Goal: Task Accomplishment & Management: Manage account settings

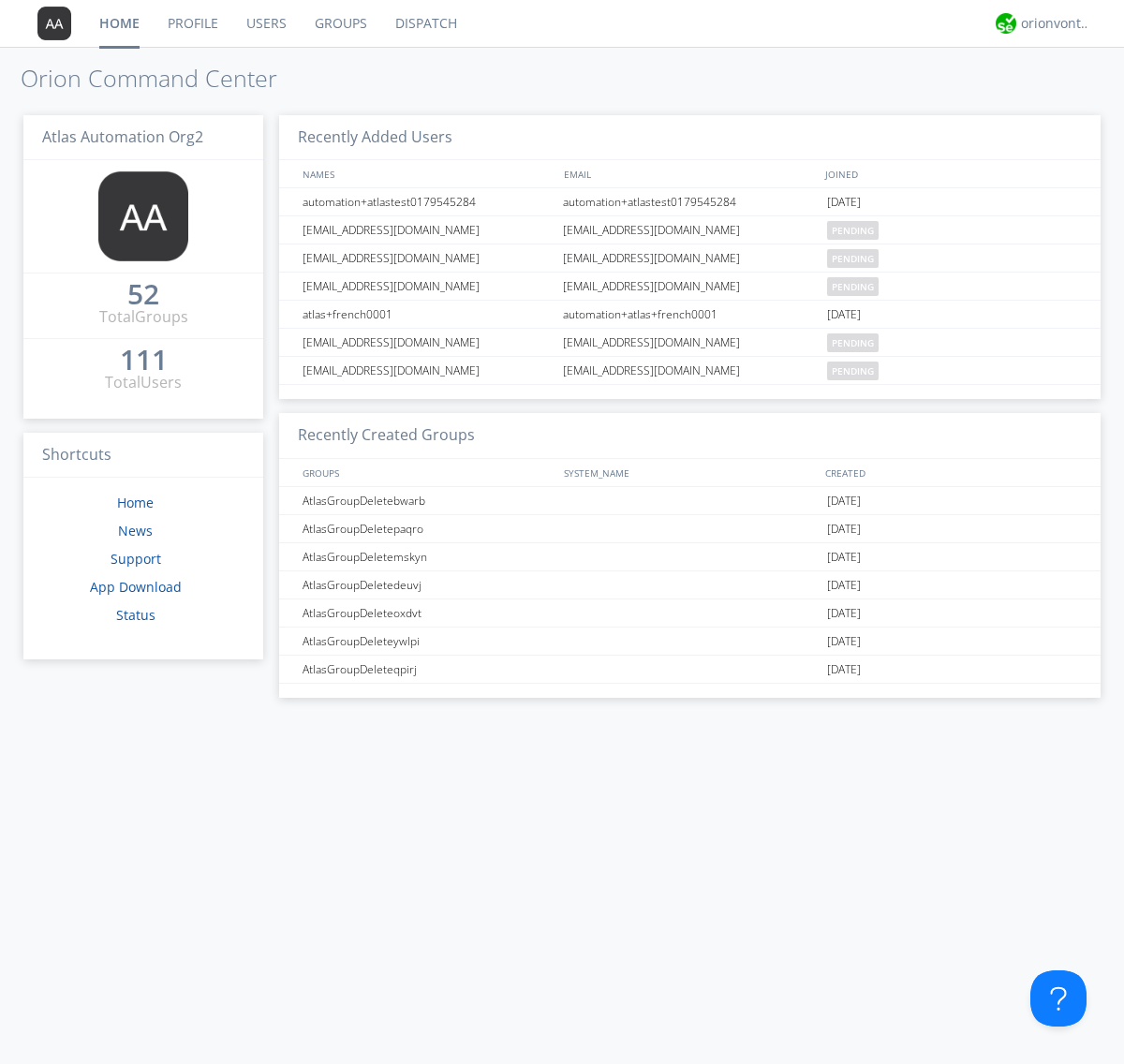
click at [339, 23] on link "Groups" at bounding box center [341, 23] width 80 height 47
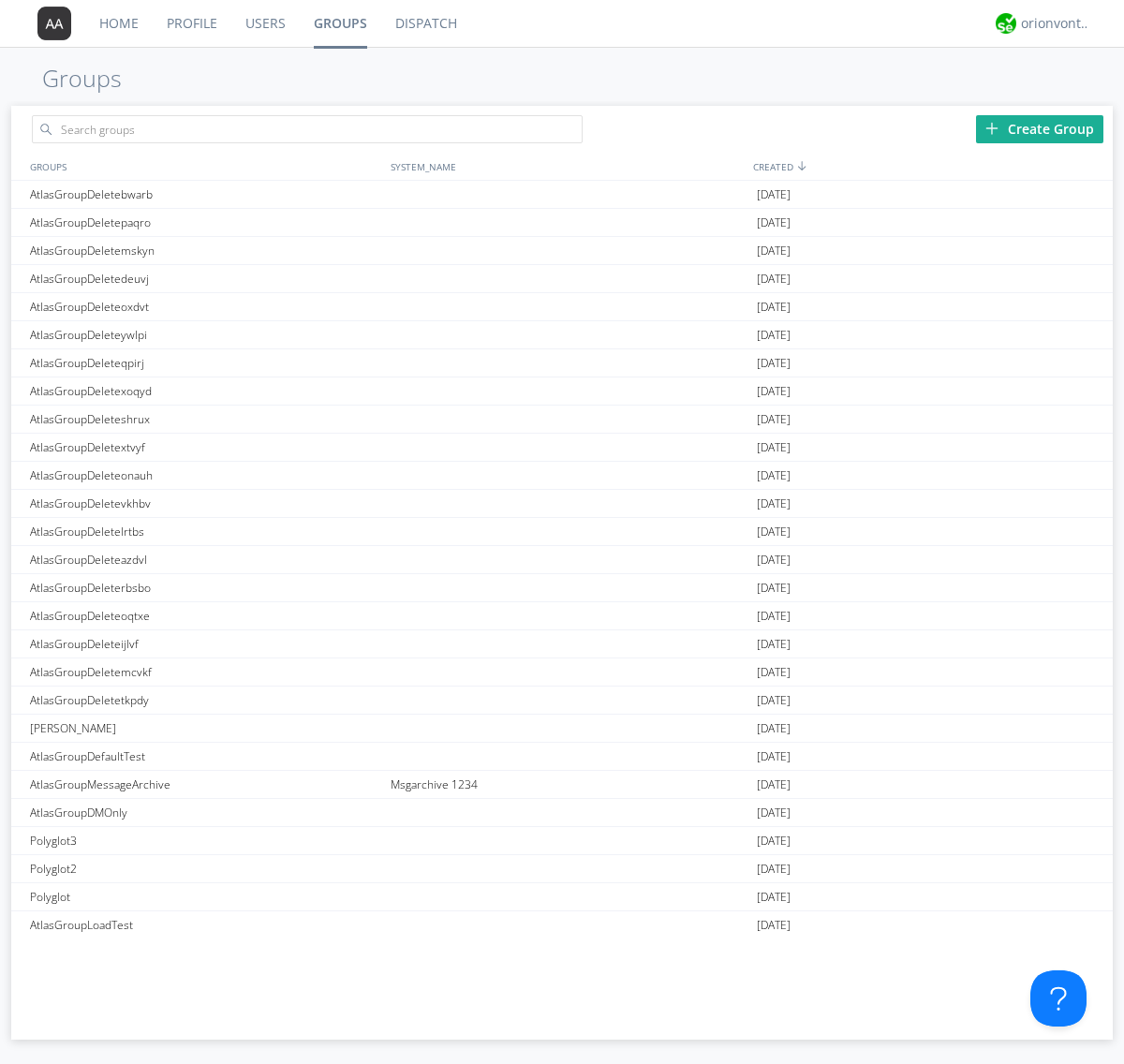
click at [339, 23] on link "Groups" at bounding box center [340, 23] width 81 height 47
click at [1040, 128] on div "Create Group" at bounding box center [1039, 128] width 127 height 28
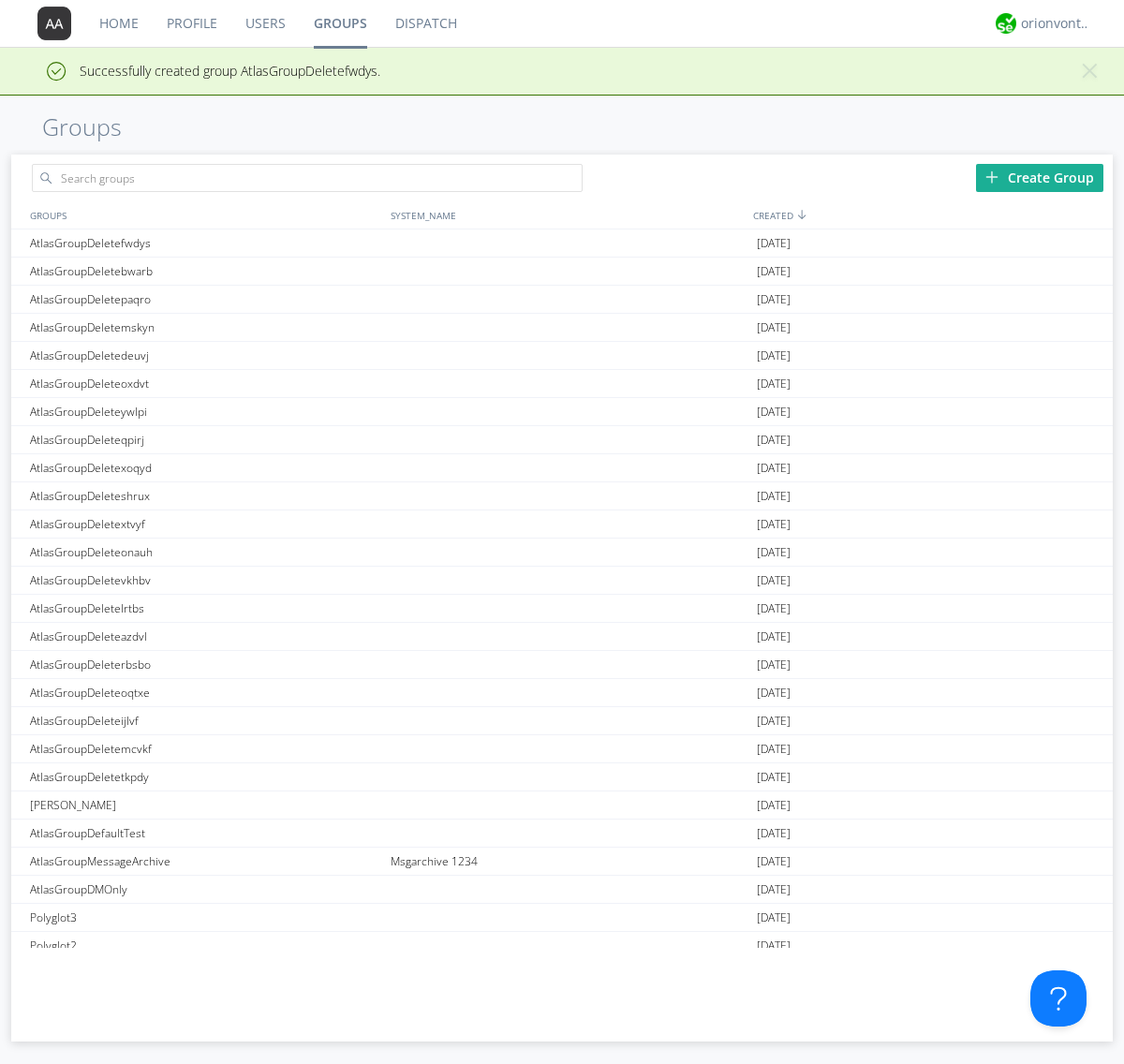
click at [339, 23] on link "Groups" at bounding box center [340, 23] width 81 height 47
type input "AtlasGroupDeletefwdys"
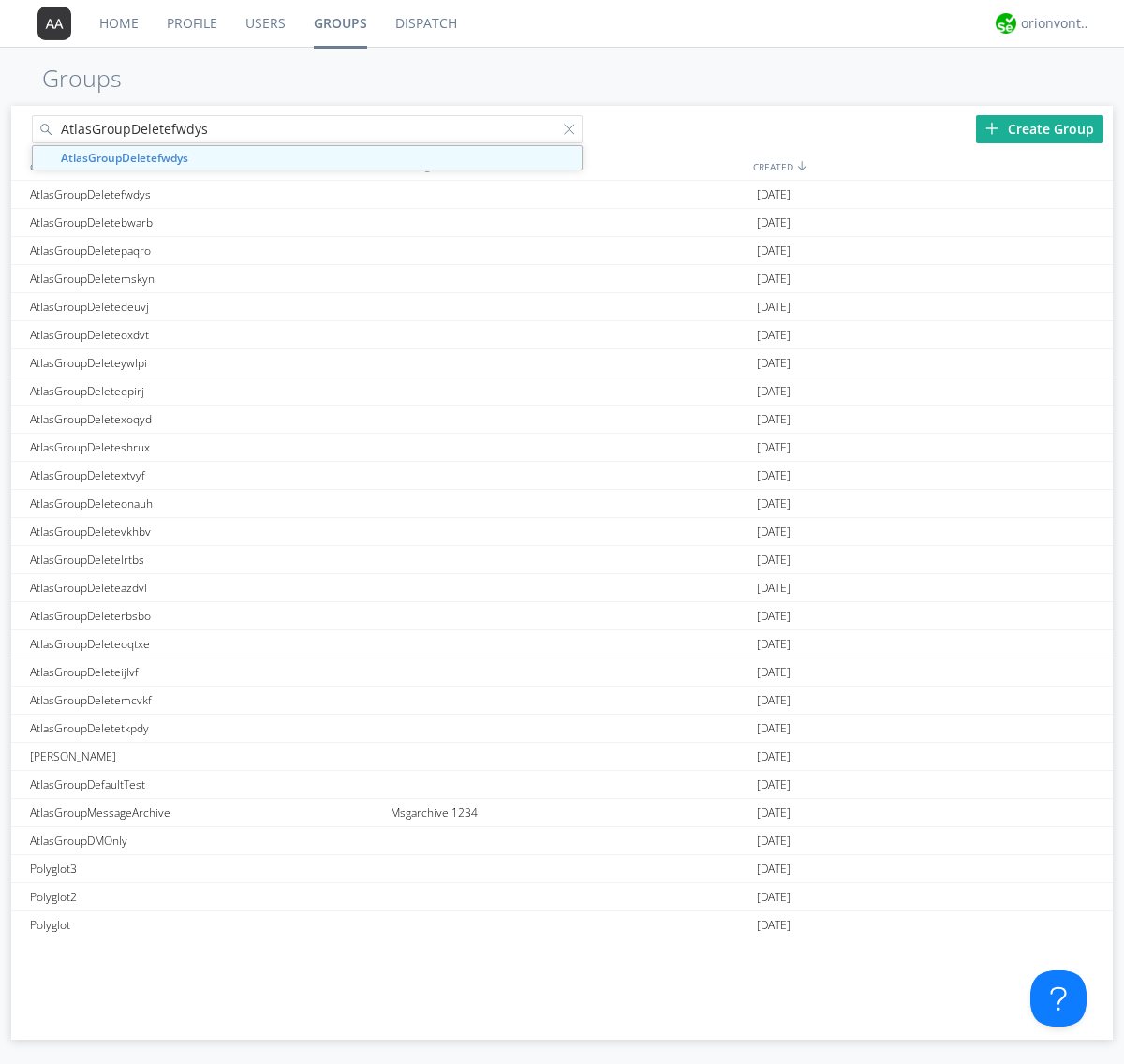
click at [264, 23] on link "Users" at bounding box center [265, 23] width 68 height 47
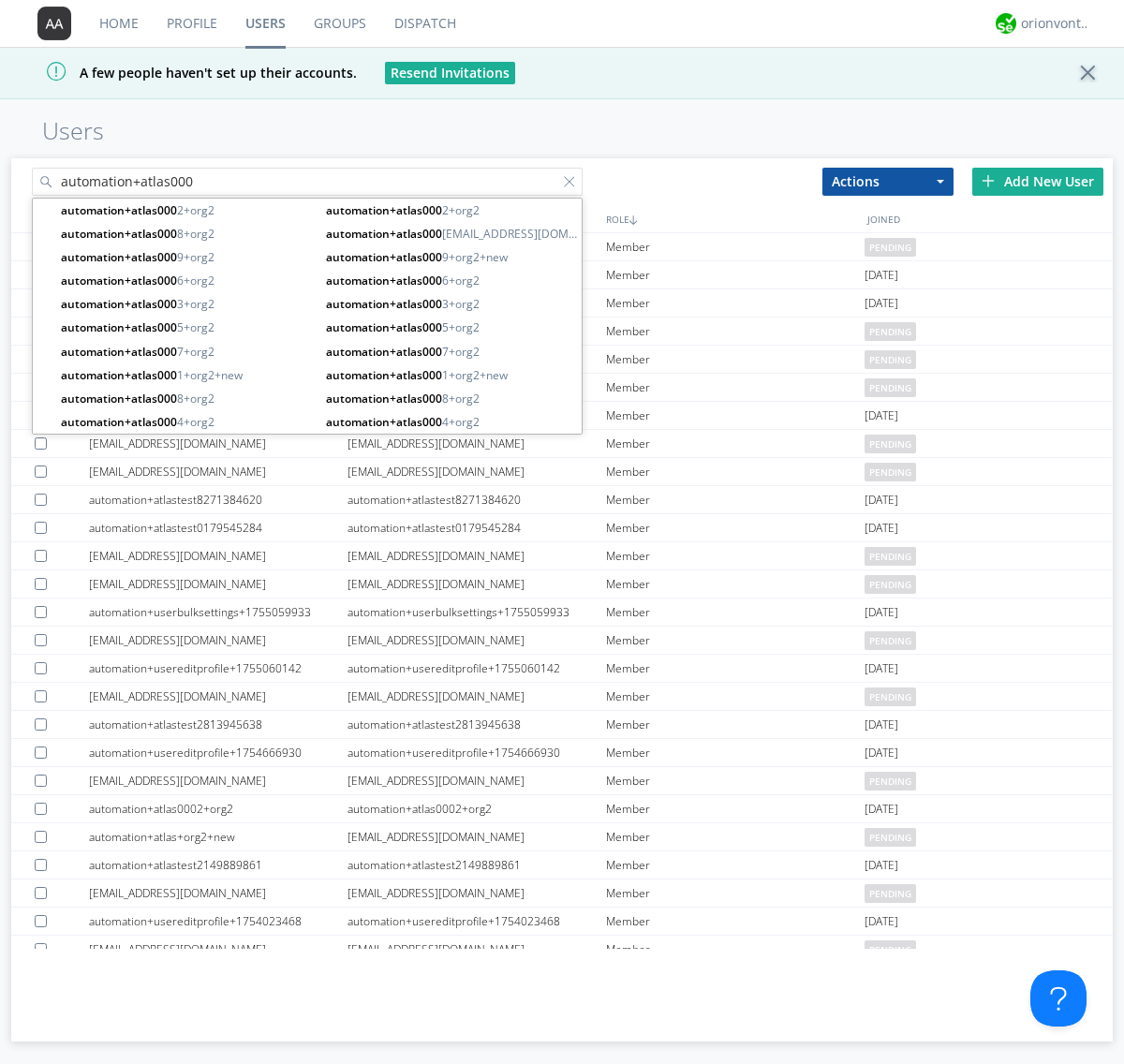
type input "automation+atlas000"
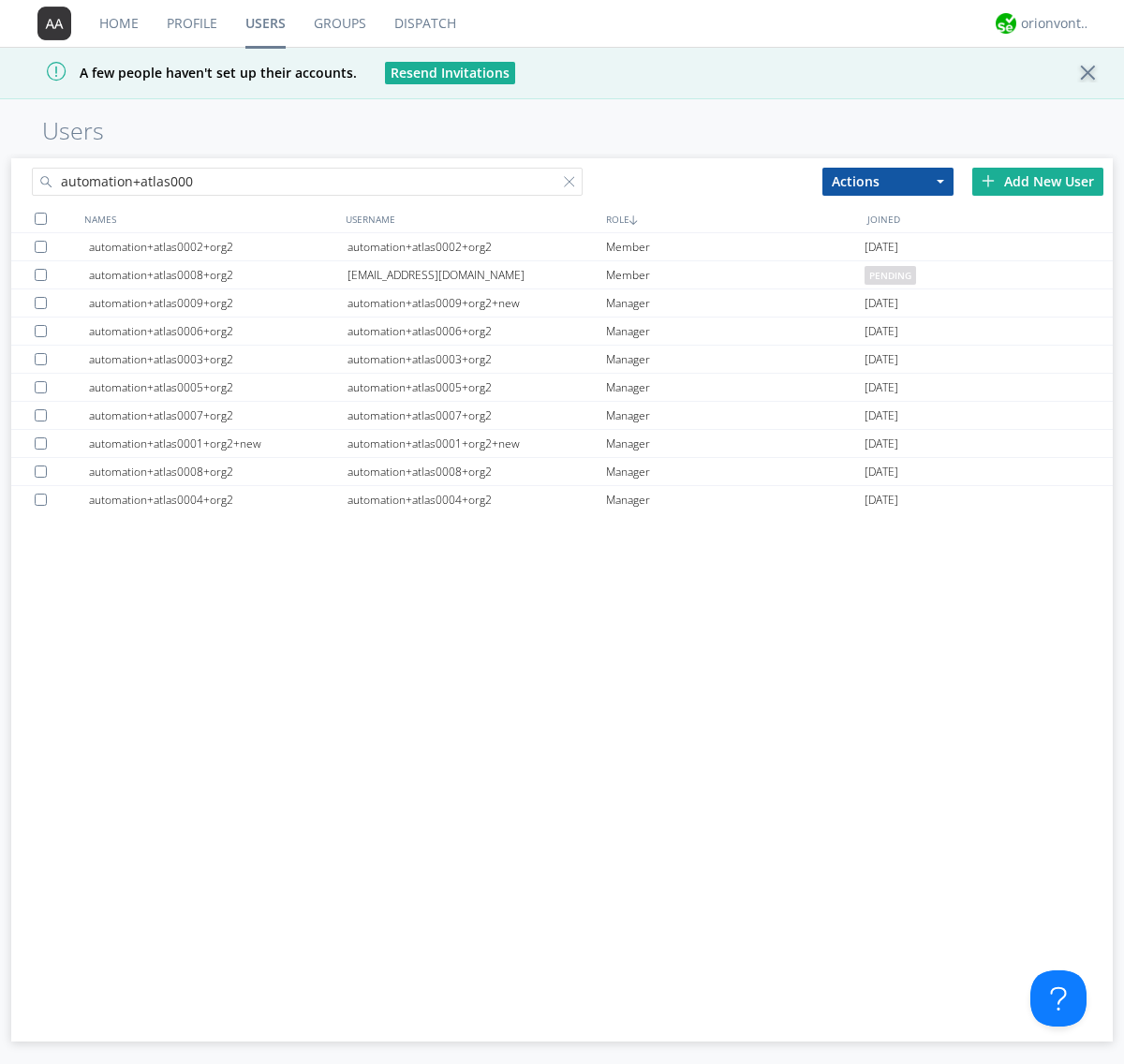
click at [40, 218] on div at bounding box center [40, 218] width 12 height 12
click at [888, 181] on button "Actions" at bounding box center [888, 181] width 131 height 28
click at [0, 0] on link "Add to Group" at bounding box center [0, 0] width 0 height 0
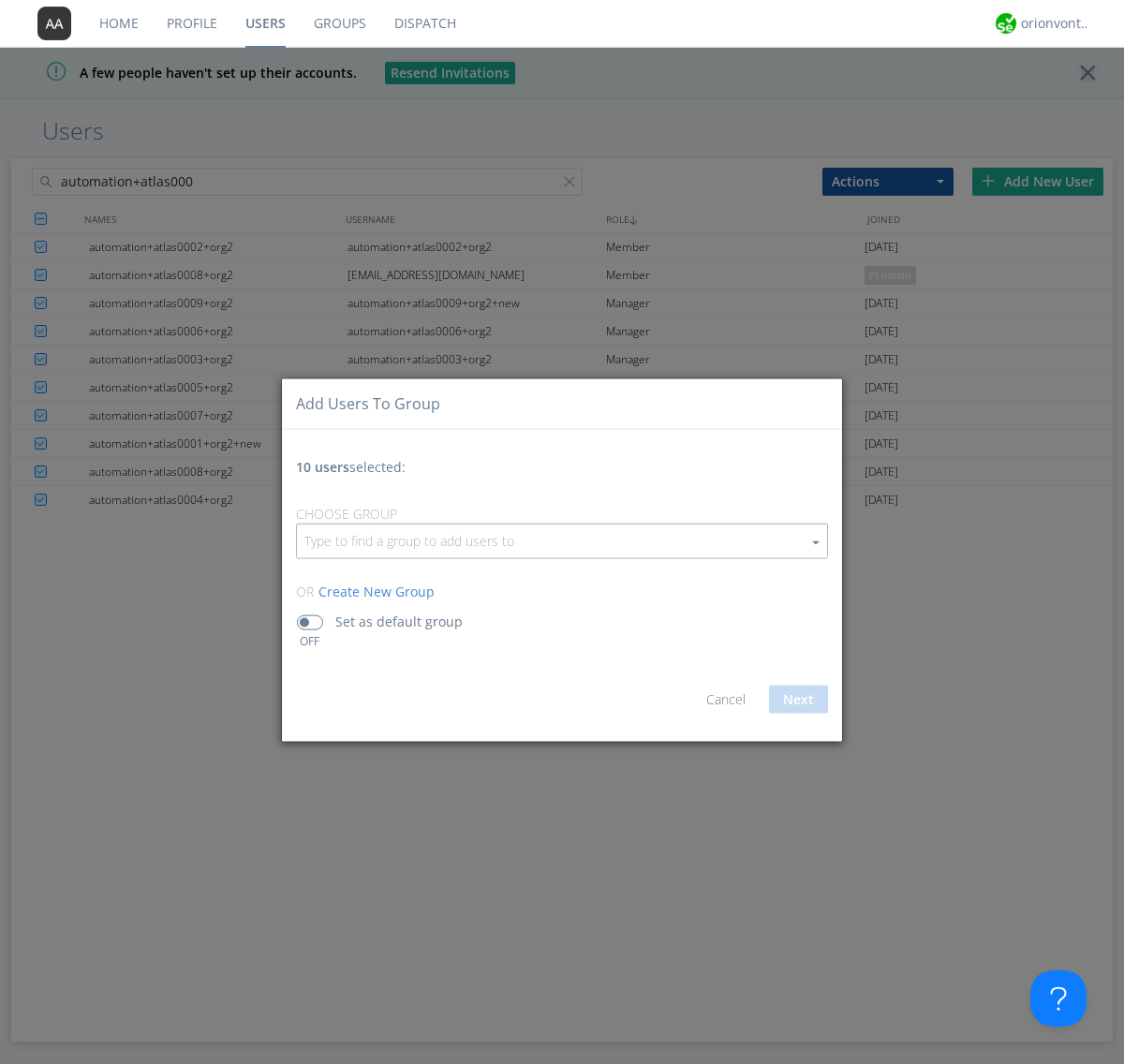
click at [562, 541] on input "button" at bounding box center [562, 540] width 530 height 33
click at [0, 0] on link "AtlasGroupDeletefwdys" at bounding box center [0, 0] width 0 height 0
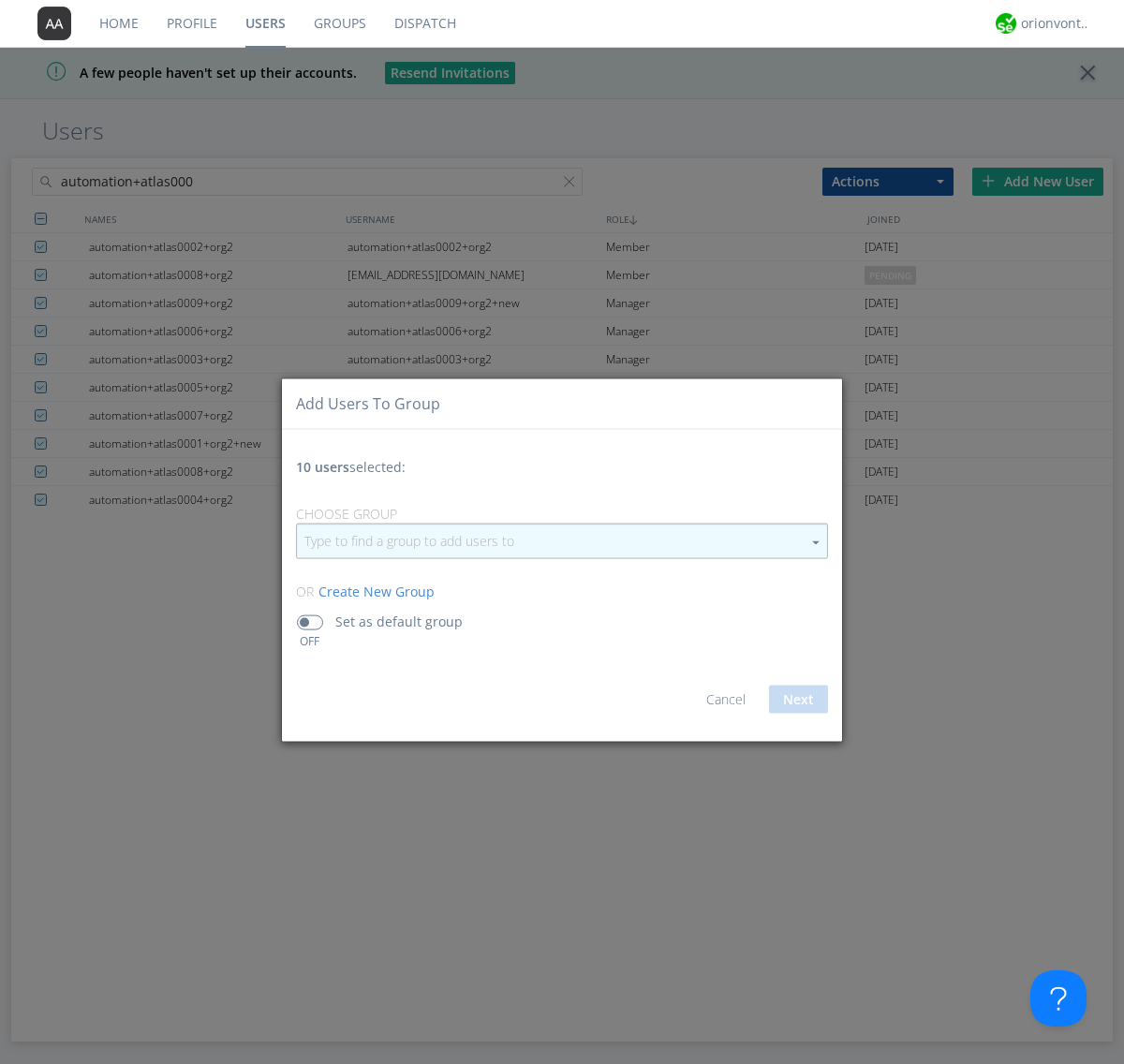
type input "AtlasGroupDeletefwdys"
click at [798, 698] on button "Next" at bounding box center [799, 698] width 59 height 28
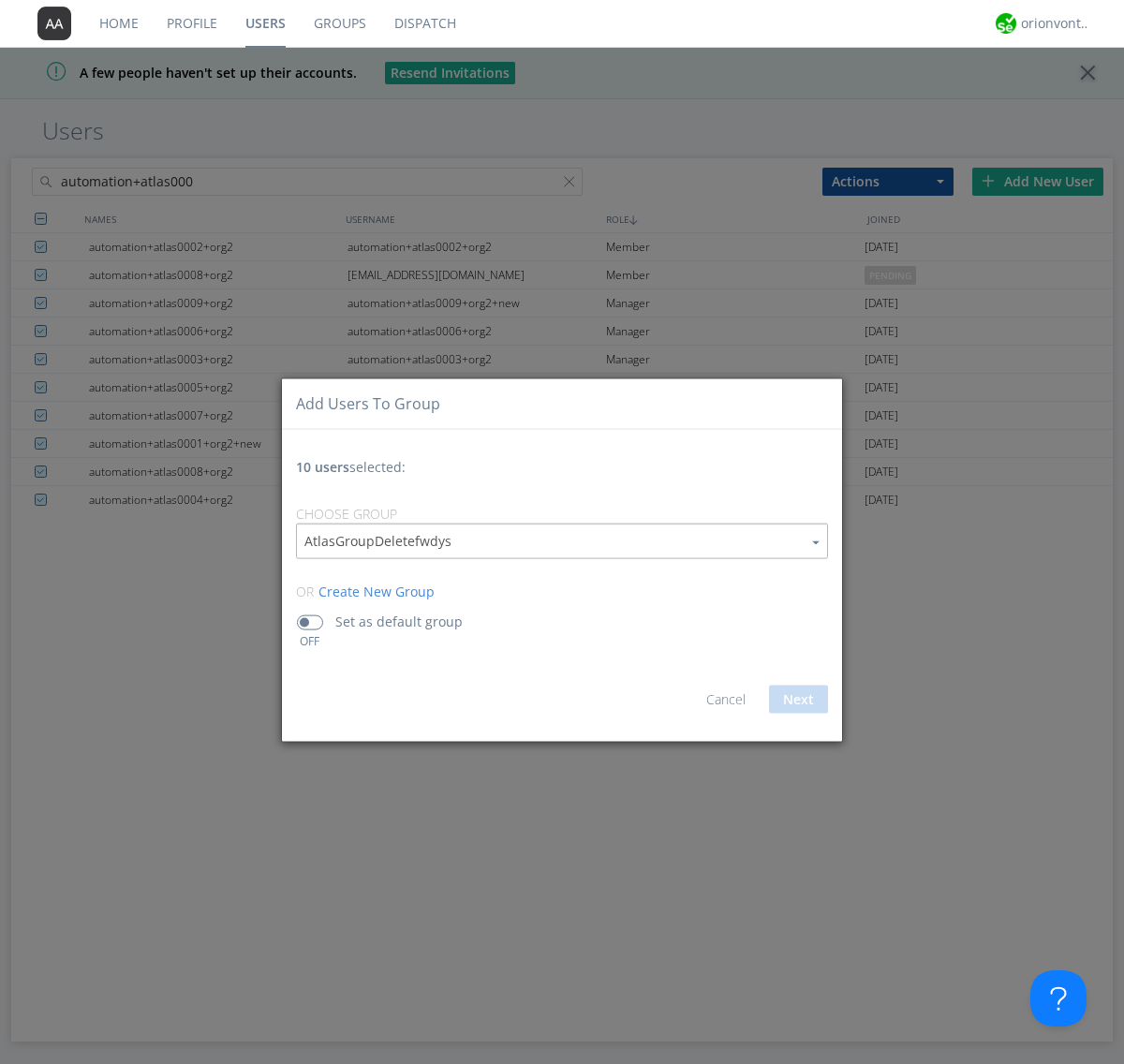
click at [265, 23] on link "Users" at bounding box center [265, 23] width 68 height 47
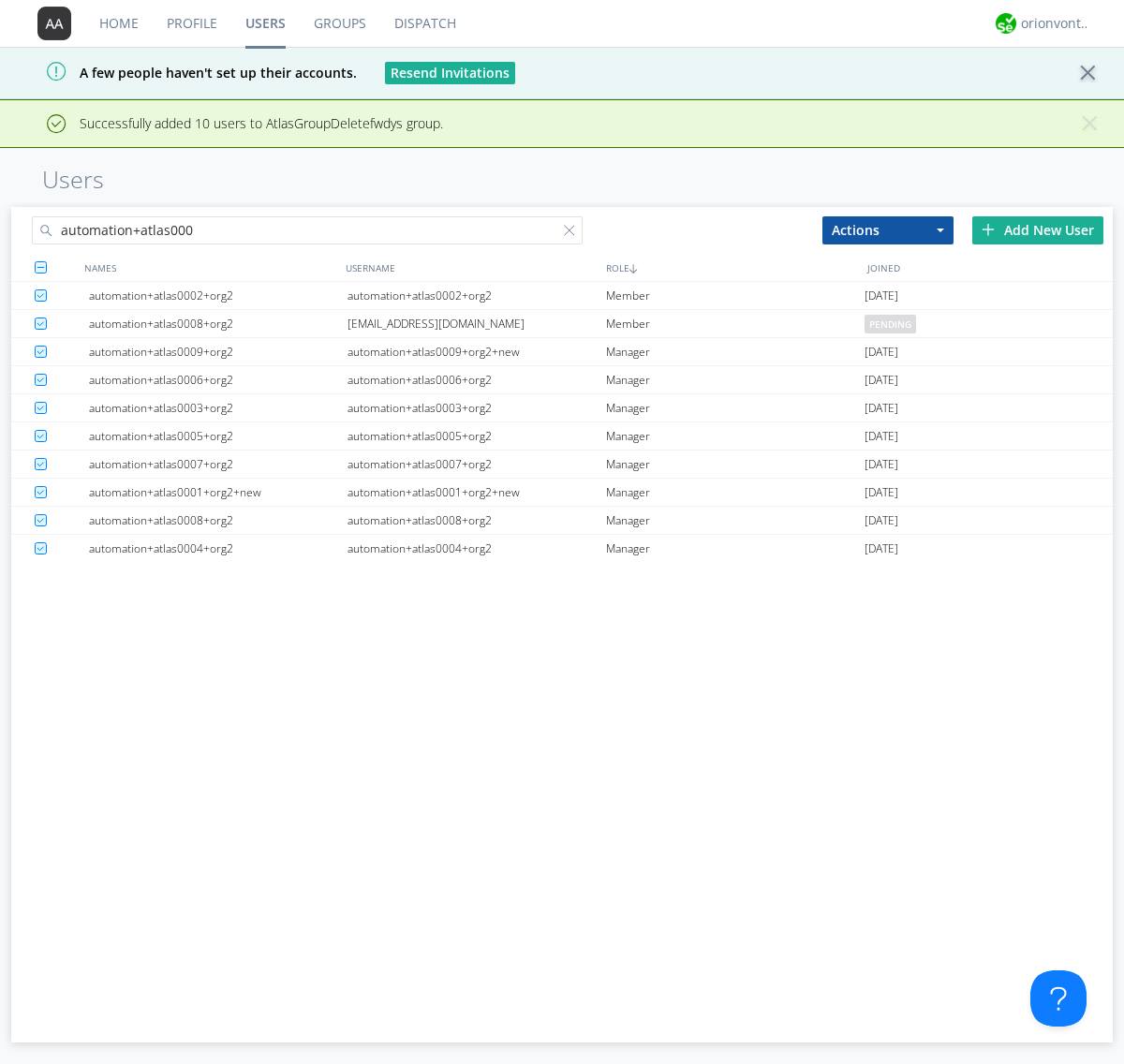
click at [573, 233] on div at bounding box center [573, 234] width 19 height 19
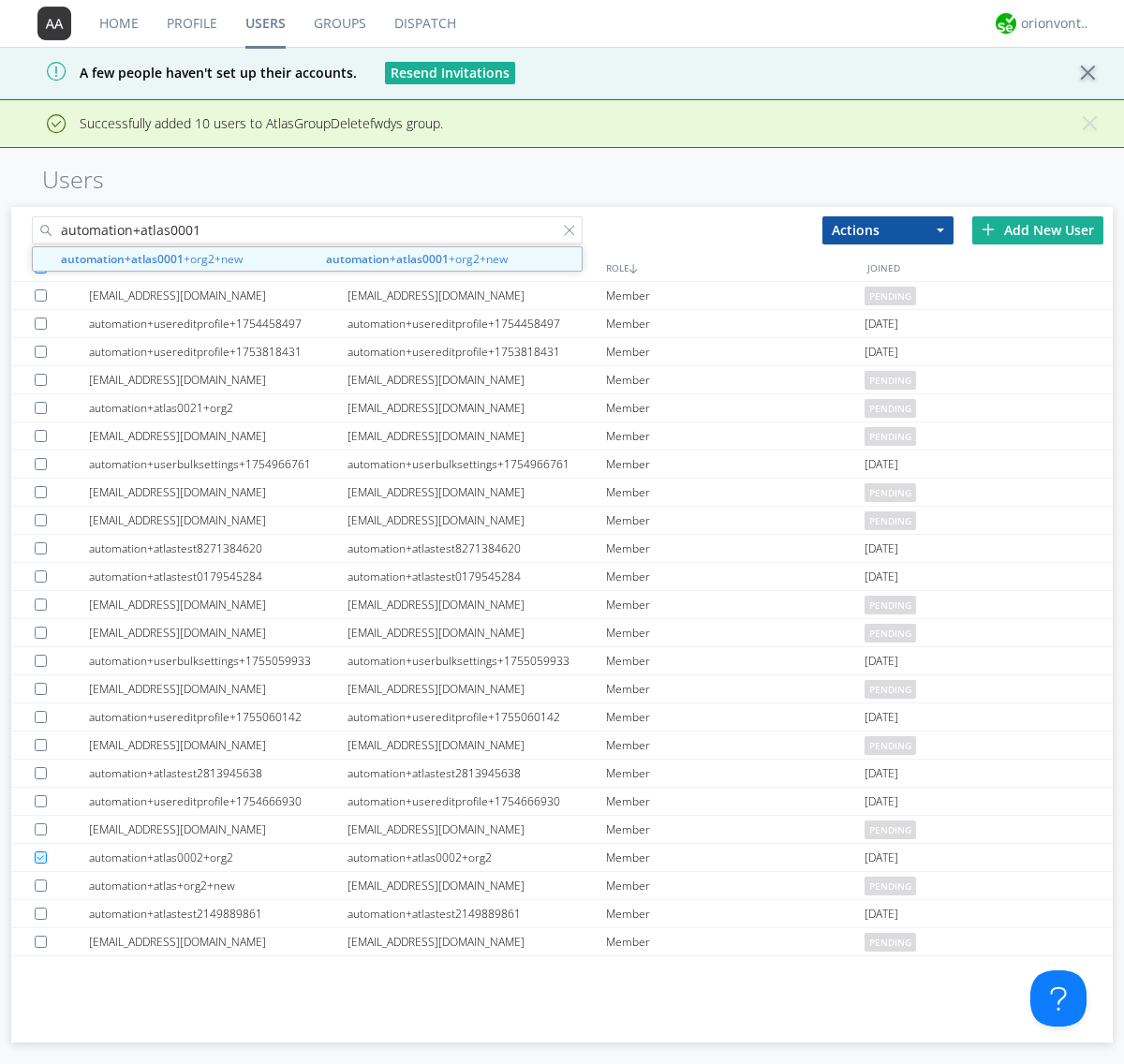
type input "automation+atlas0001"
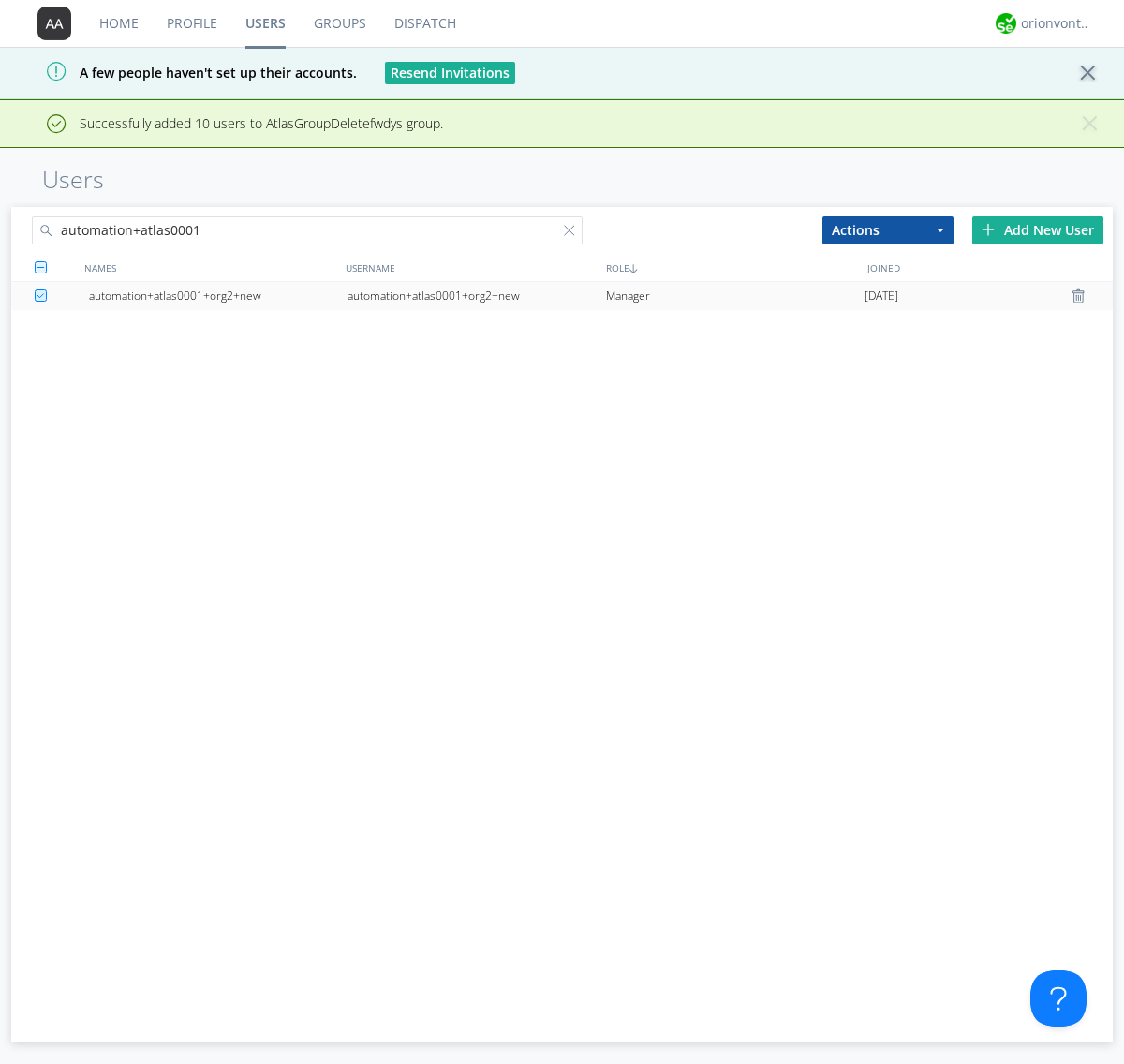
click at [475, 295] on div "automation+atlas0001+org2+new" at bounding box center [476, 296] width 258 height 28
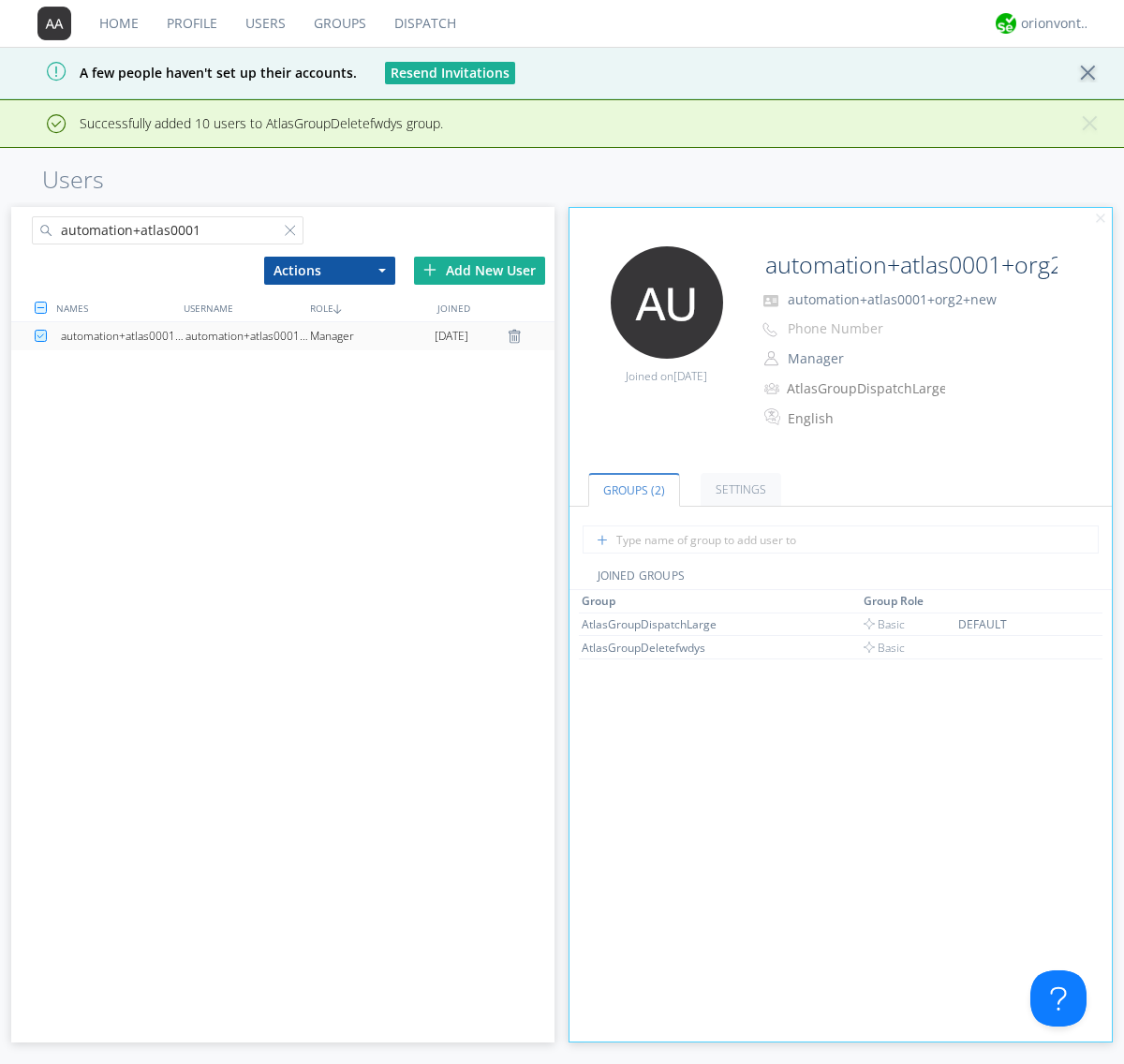
click at [338, 23] on link "Groups" at bounding box center [340, 23] width 80 height 47
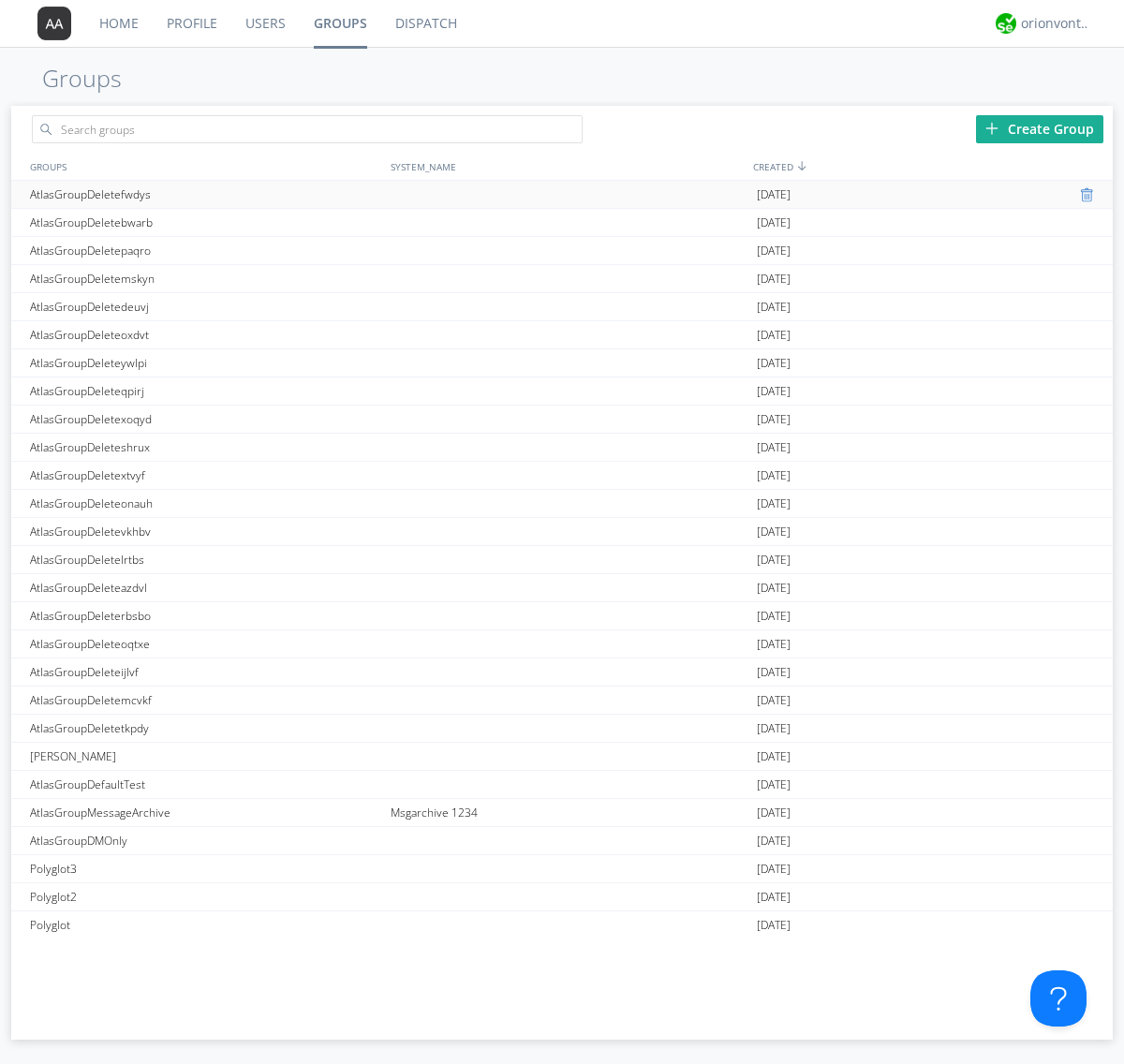
click at [1081, 195] on div at bounding box center [1090, 195] width 19 height 15
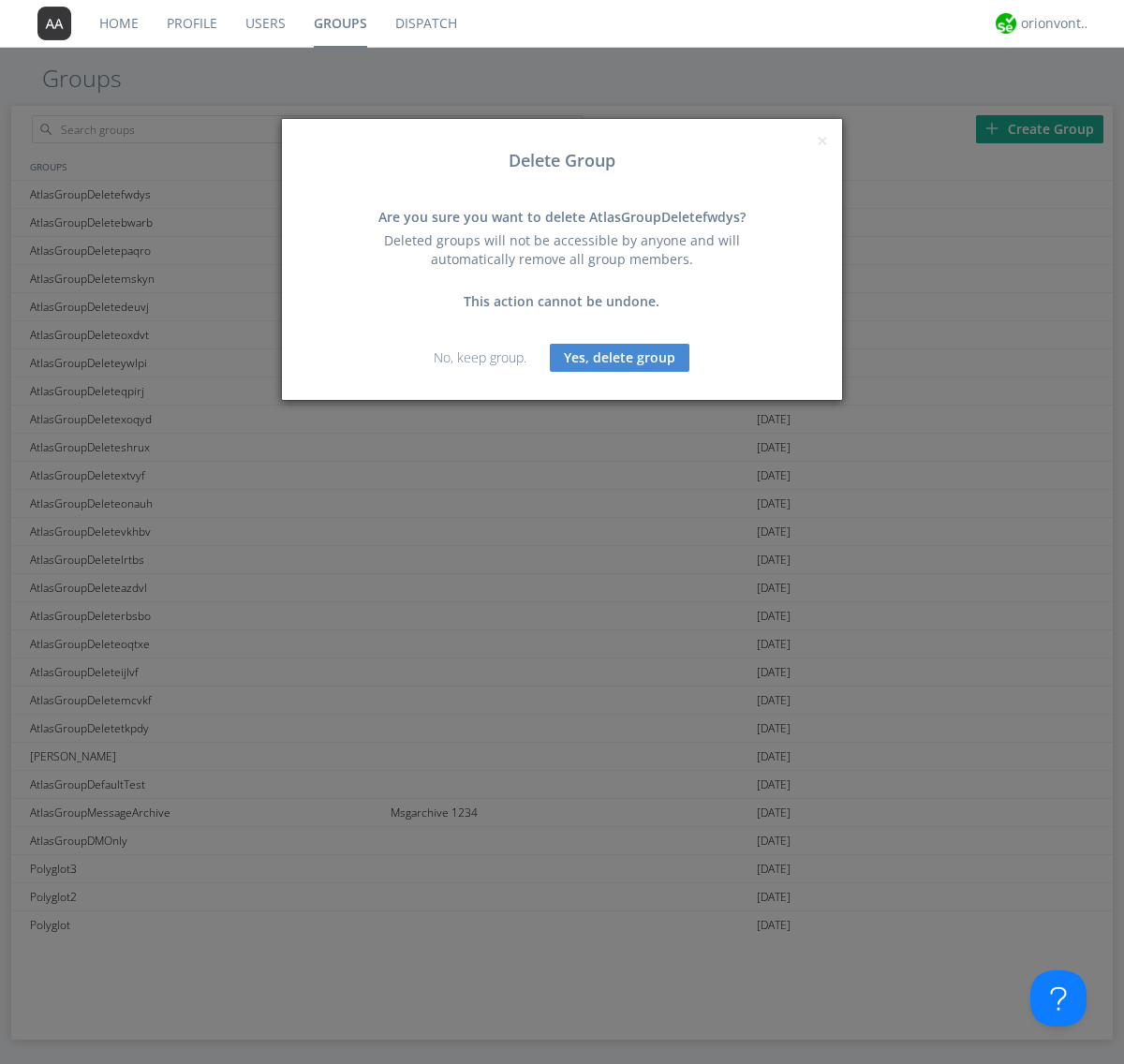
click at [620, 357] on button "Yes, delete group" at bounding box center [620, 357] width 140 height 28
